Goal: Navigation & Orientation: Find specific page/section

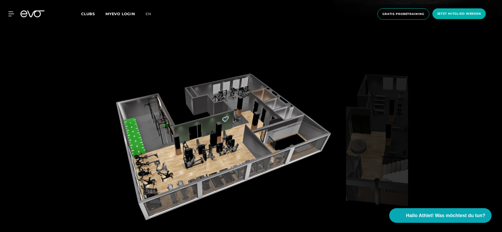
scroll to position [742, 0]
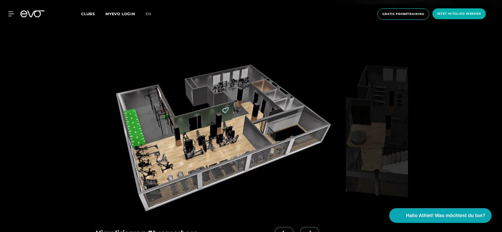
click at [305, 230] on icon at bounding box center [309, 232] width 9 height 5
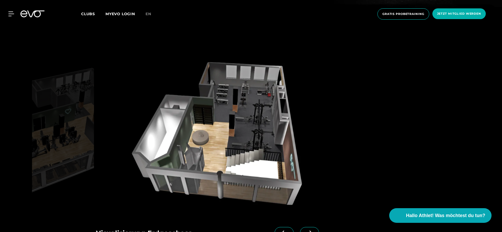
click at [282, 227] on span at bounding box center [283, 233] width 19 height 12
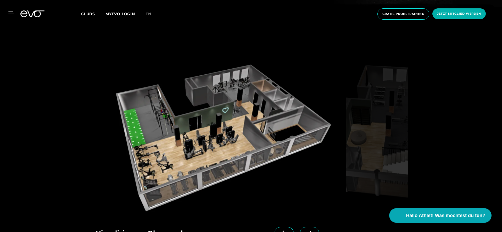
click at [305, 230] on icon at bounding box center [309, 232] width 9 height 5
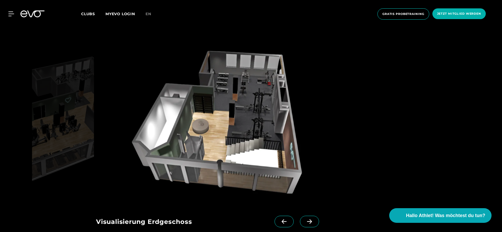
scroll to position [758, 0]
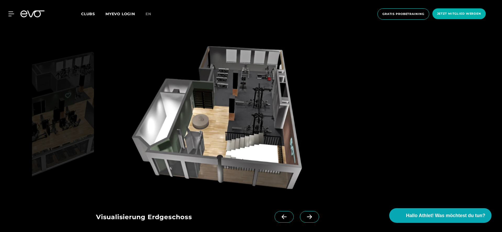
click at [279, 214] on icon at bounding box center [283, 216] width 9 height 5
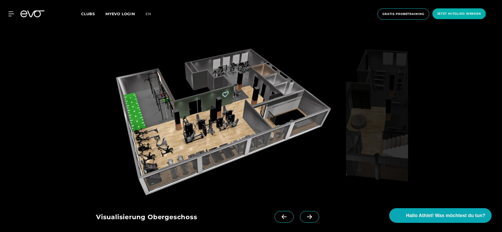
click at [300, 211] on span at bounding box center [309, 217] width 19 height 12
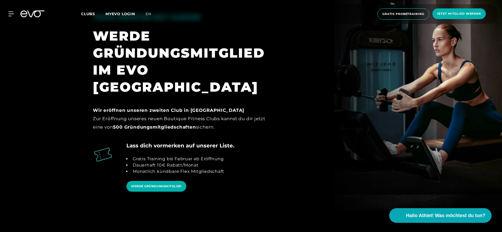
scroll to position [486, 0]
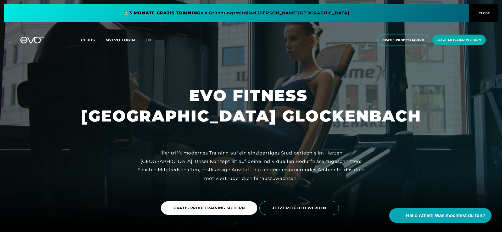
click at [85, 41] on span "Clubs" at bounding box center [88, 40] width 14 height 5
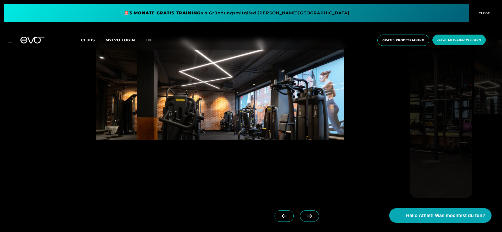
scroll to position [1556, 0]
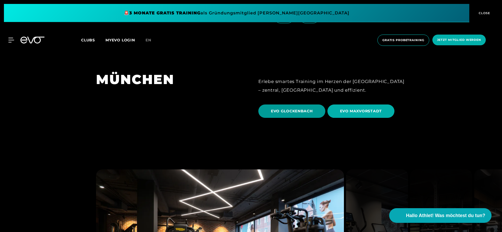
click at [299, 108] on span "EVO GLOCKENBACH" at bounding box center [292, 110] width 42 height 5
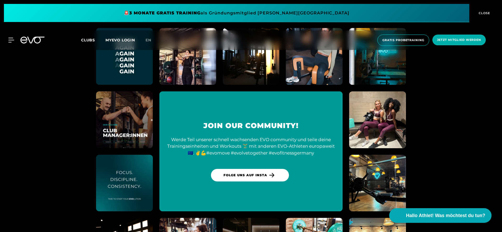
scroll to position [1989, 0]
